Goal: Information Seeking & Learning: Learn about a topic

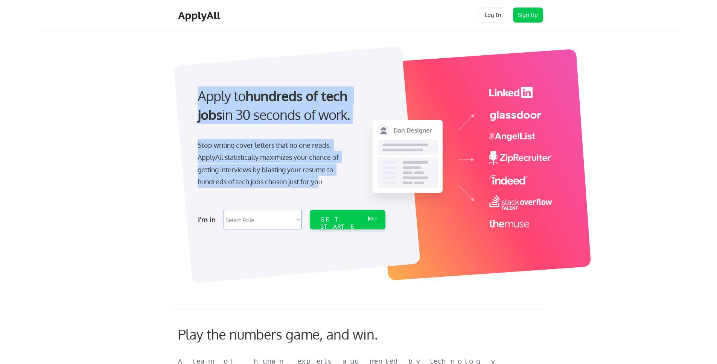
drag, startPoint x: 199, startPoint y: 96, endPoint x: 318, endPoint y: 176, distance: 143.4
click at [318, 176] on div "Apply to hundreds of tech jobs in 30 seconds of work. Stop writing cover letter…" at bounding box center [291, 156] width 210 height 154
click at [318, 176] on div "Stop writing cover letters that no one reads. ApplyAll statistically maximizes …" at bounding box center [275, 163] width 155 height 49
drag, startPoint x: 198, startPoint y: 93, endPoint x: 332, endPoint y: 193, distance: 166.9
click at [332, 193] on div "Apply to hundreds of tech jobs in 30 seconds of work. Stop writing cover letter…" at bounding box center [291, 156] width 210 height 154
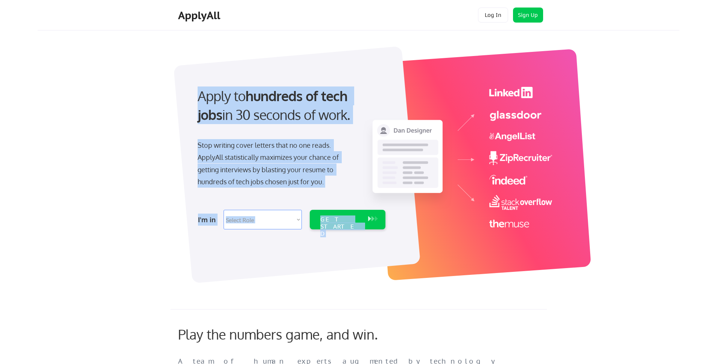
click at [332, 193] on div "Apply to hundreds of tech jobs in 30 seconds of work. Stop writing cover letter…" at bounding box center [291, 156] width 210 height 154
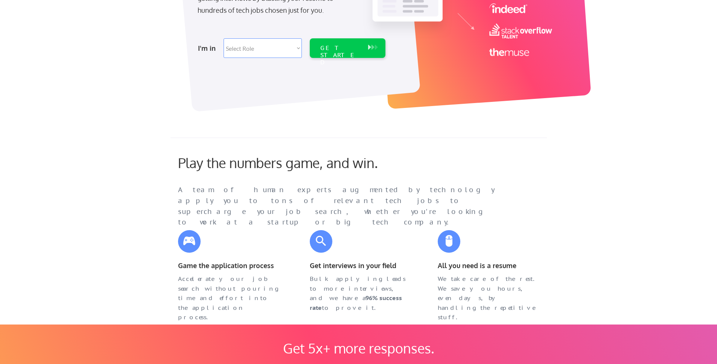
scroll to position [173, 0]
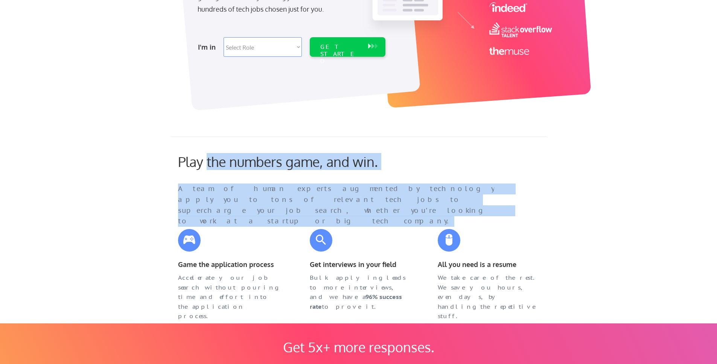
drag, startPoint x: 208, startPoint y: 157, endPoint x: 298, endPoint y: 178, distance: 92.8
click at [298, 178] on div "Play the numbers game, and win. A team of human experts augmented by technology…" at bounding box center [352, 184] width 365 height 60
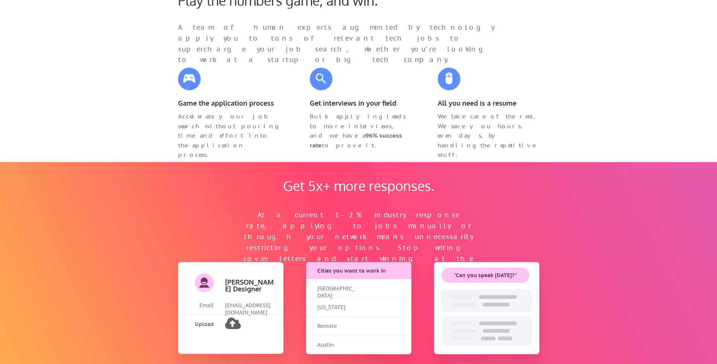
scroll to position [335, 0]
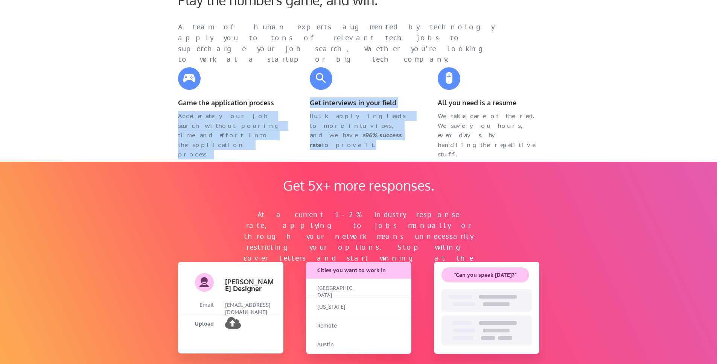
drag, startPoint x: 201, startPoint y: 93, endPoint x: 532, endPoint y: 158, distance: 337.9
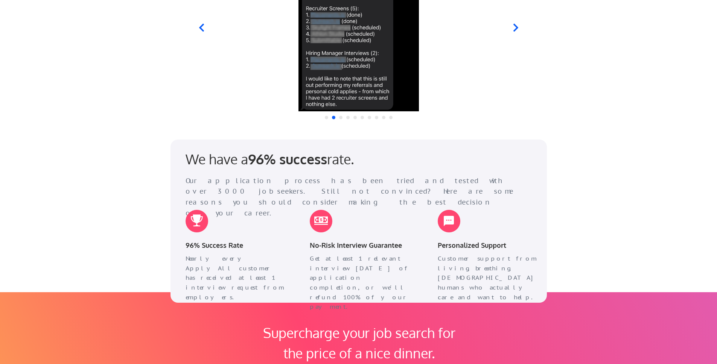
scroll to position [825, 0]
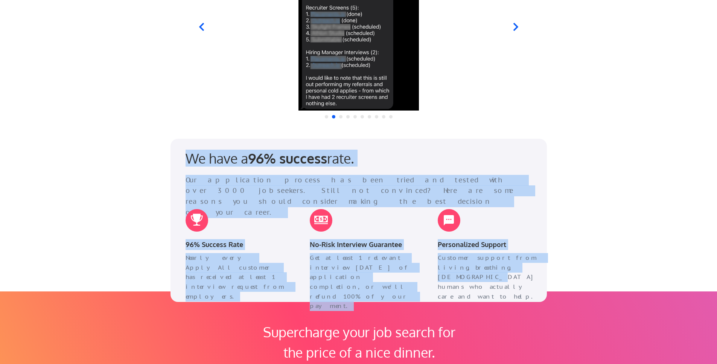
drag, startPoint x: 186, startPoint y: 160, endPoint x: 515, endPoint y: 267, distance: 346.4
click at [515, 267] on div "We have a 96% success rate. Our application process has been tried and tested w…" at bounding box center [358, 220] width 376 height 163
click at [515, 267] on div "Customer support from living, breathing, [DEMOGRAPHIC_DATA] humans who actually…" at bounding box center [489, 277] width 102 height 48
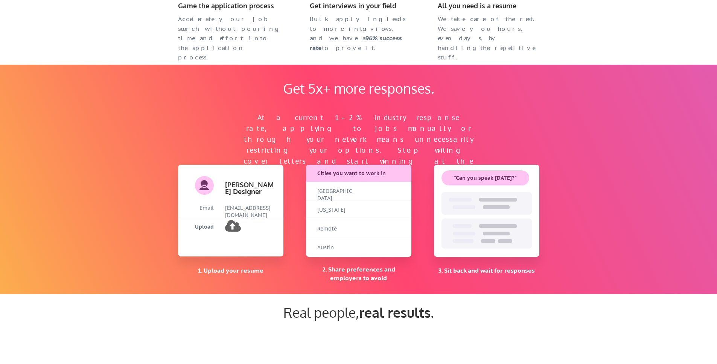
scroll to position [0, 0]
